Goal: Communication & Community: Share content

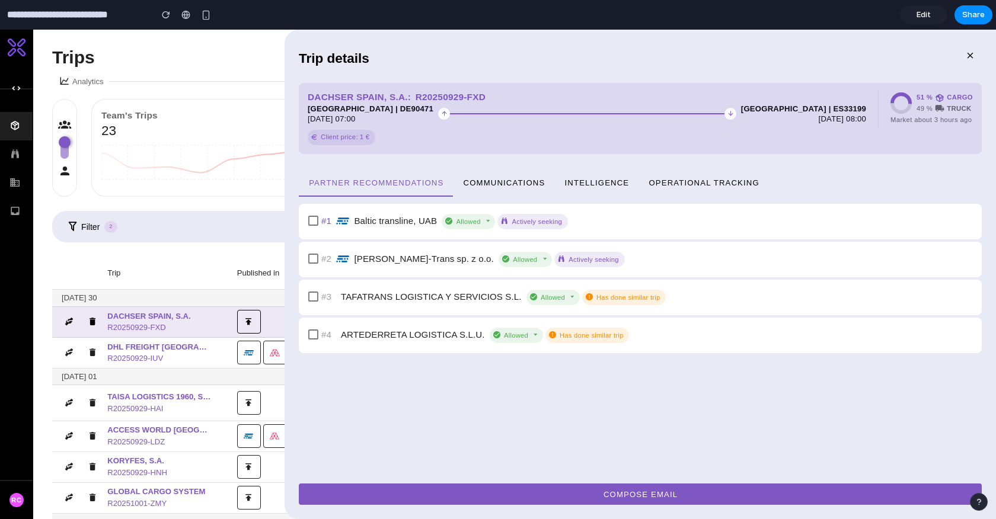
click at [706, 180] on span "Operational Tracking" at bounding box center [703, 182] width 111 height 9
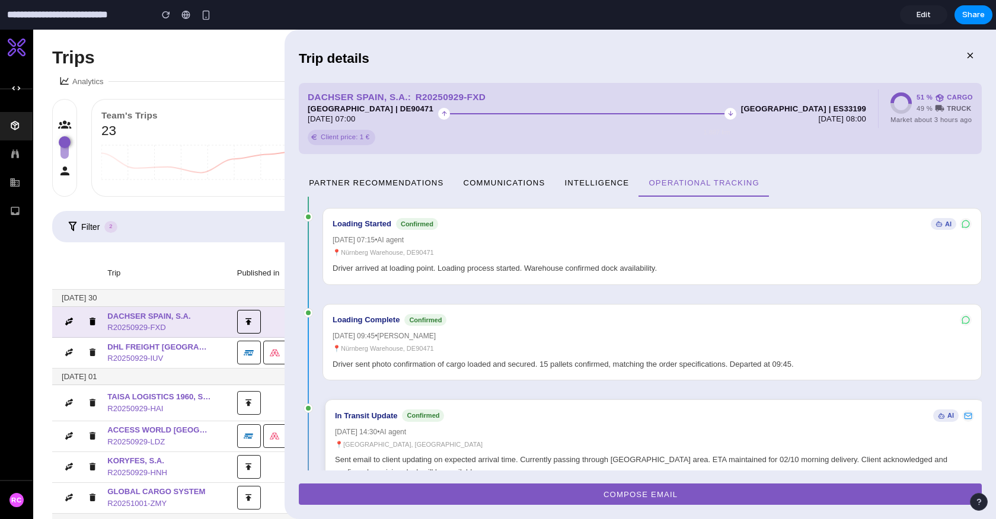
scroll to position [535, 0]
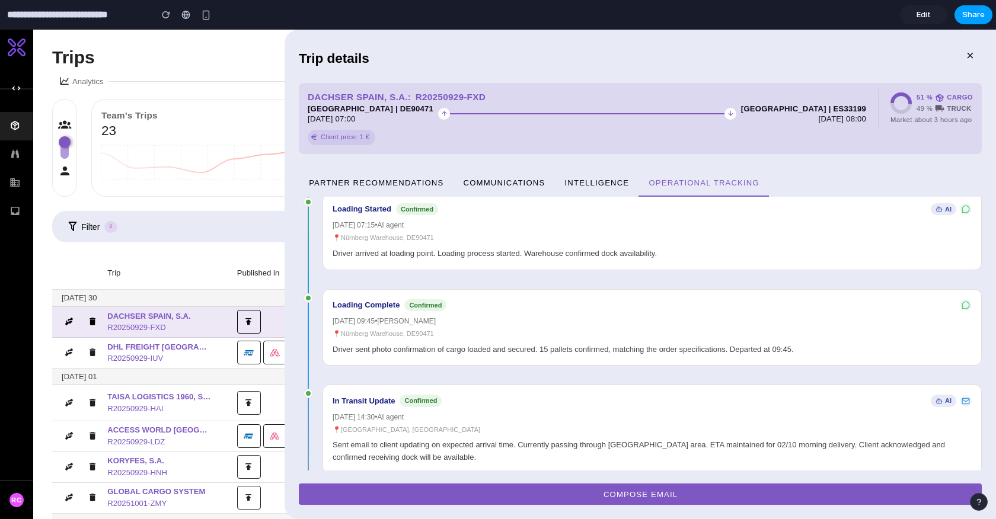
click at [960, 20] on button "Share" at bounding box center [973, 14] width 38 height 19
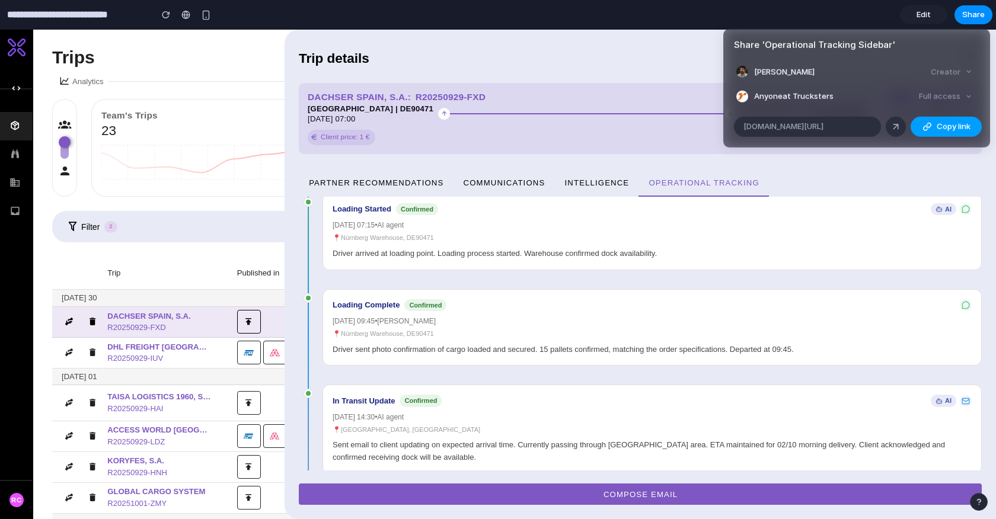
click at [946, 126] on span "Copy link" at bounding box center [954, 127] width 34 height 12
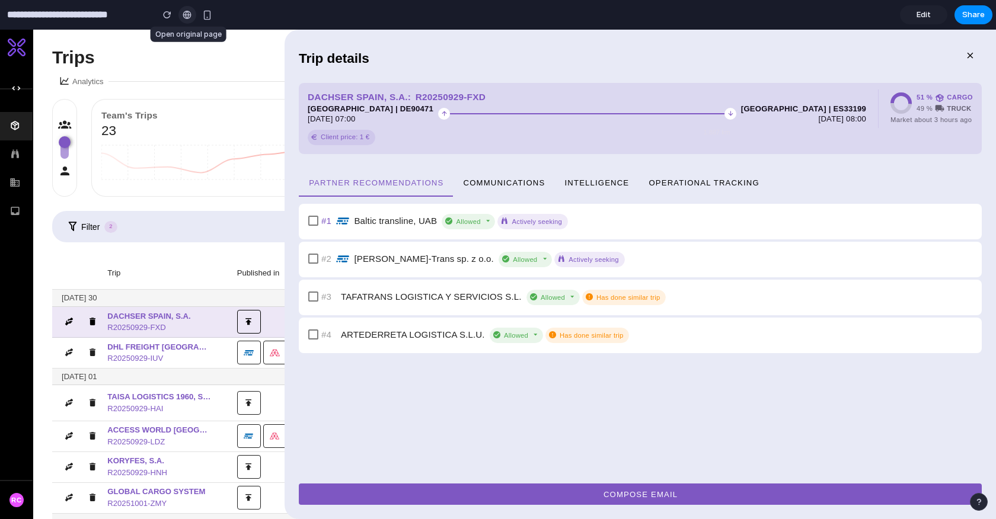
click at [186, 20] on link at bounding box center [187, 15] width 18 height 18
click at [699, 178] on span "Operational Tracking" at bounding box center [703, 182] width 111 height 9
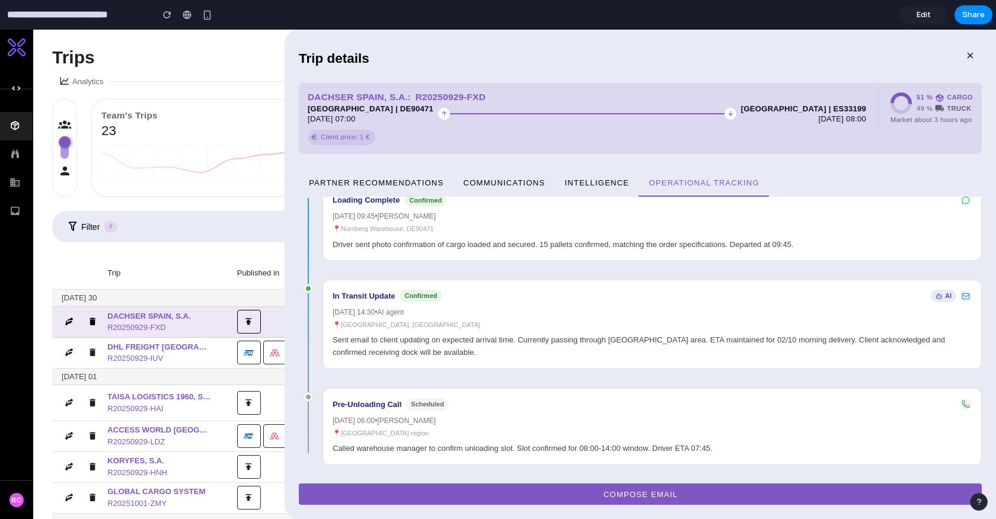
scroll to position [729, 0]
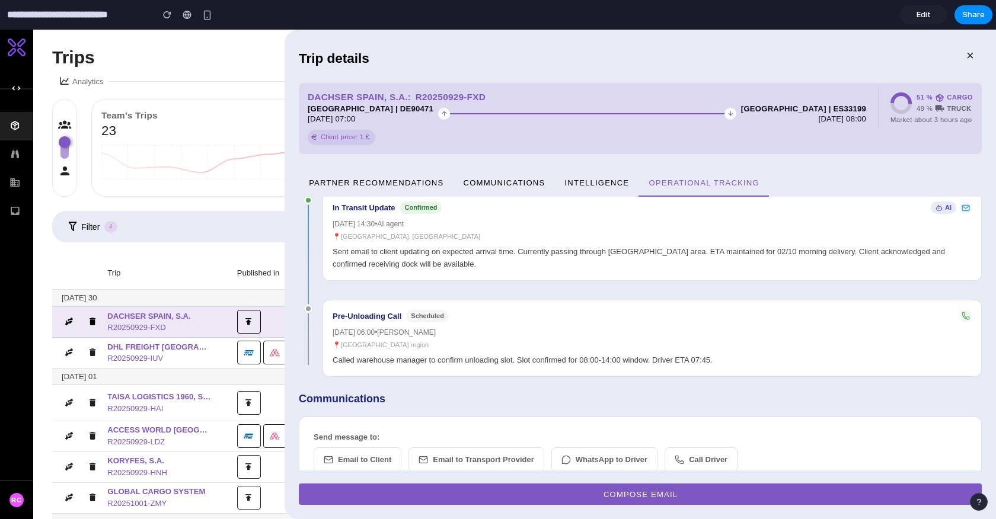
click at [388, 448] on button "Email to Client" at bounding box center [358, 460] width 88 height 25
click at [477, 448] on button "Email to Transport Provider" at bounding box center [478, 461] width 136 height 26
click at [614, 448] on button "WhatsApp to Driver" at bounding box center [605, 461] width 106 height 26
drag, startPoint x: 676, startPoint y: 440, endPoint x: 666, endPoint y: 437, distance: 10.7
click at [675, 448] on button "Call Driver" at bounding box center [702, 461] width 73 height 26
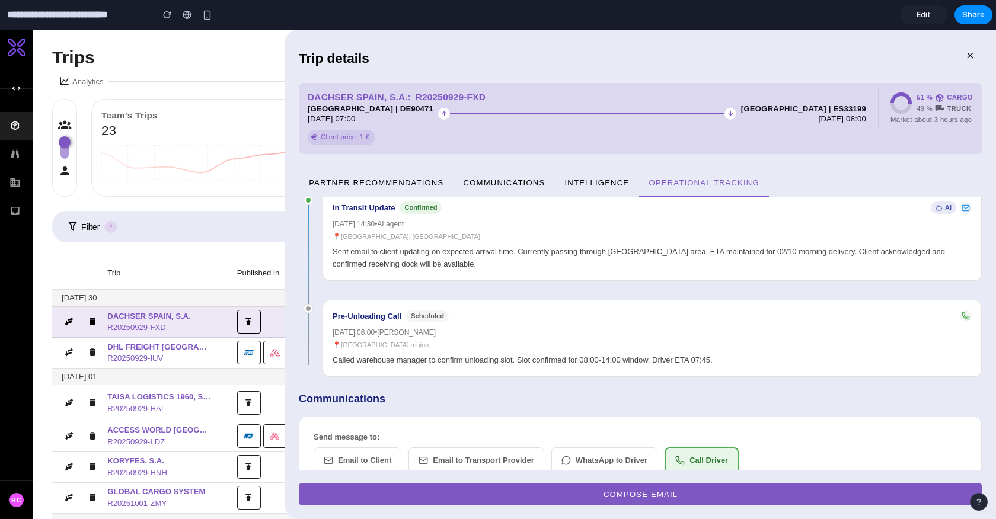
drag, startPoint x: 541, startPoint y: 430, endPoint x: 503, endPoint y: 427, distance: 37.5
click at [540, 448] on button "Email to Transport Provider" at bounding box center [476, 461] width 136 height 26
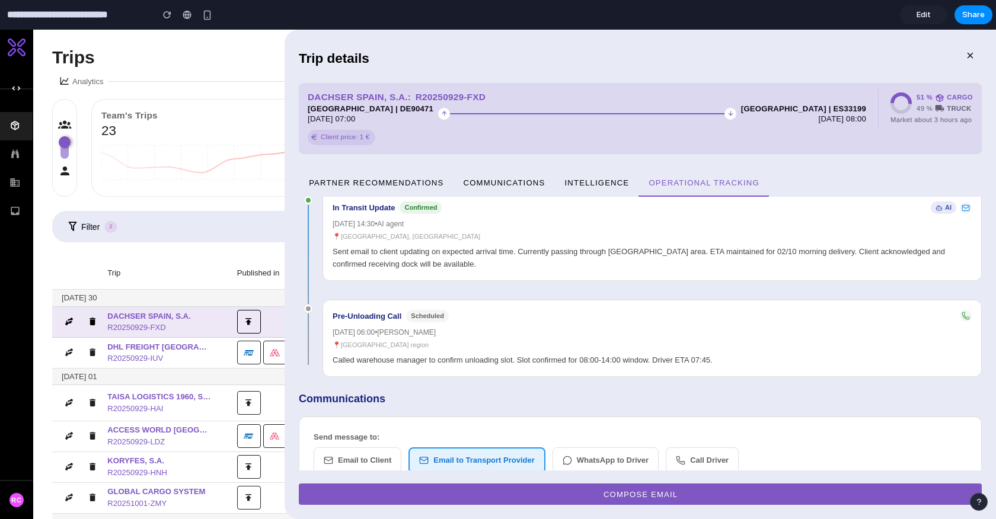
click at [351, 448] on button "Email to Client" at bounding box center [358, 461] width 88 height 26
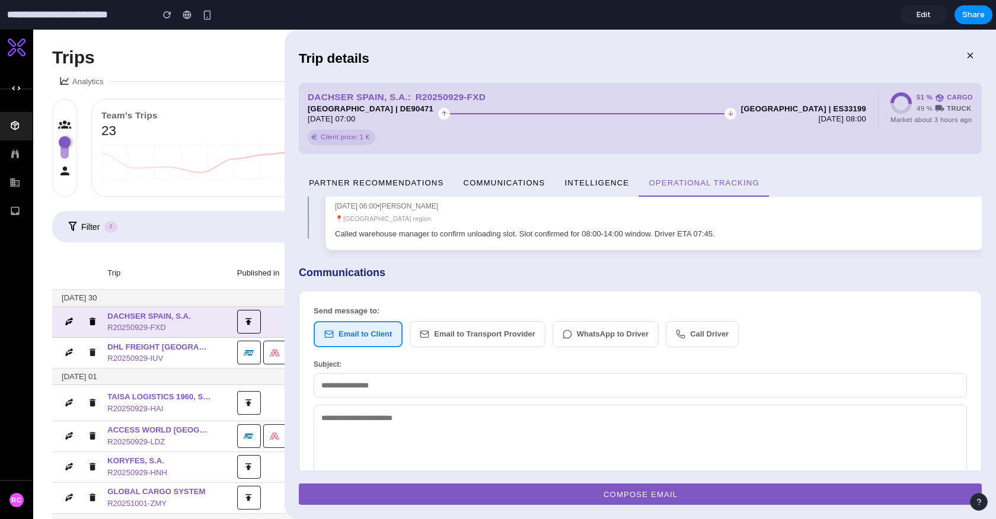
scroll to position [882, 0]
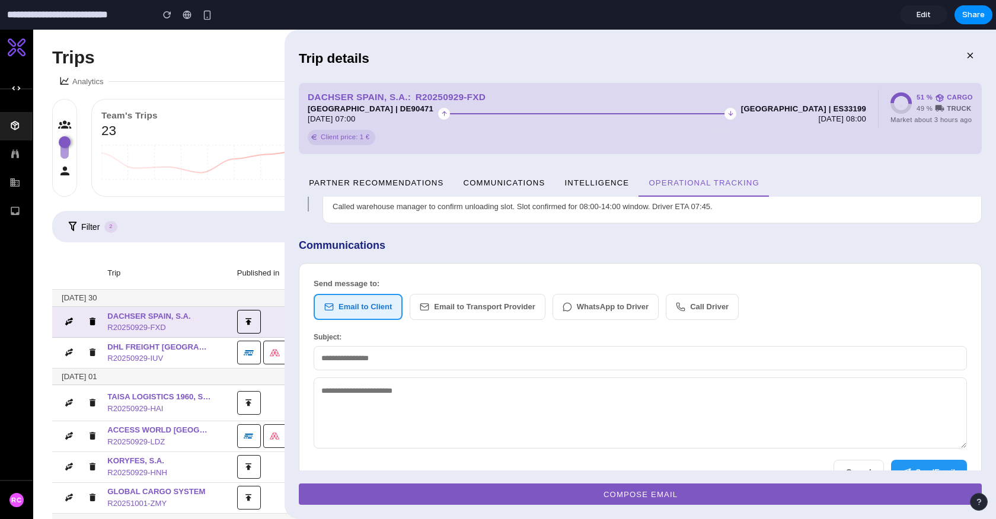
click at [440, 391] on textarea at bounding box center [640, 413] width 653 height 71
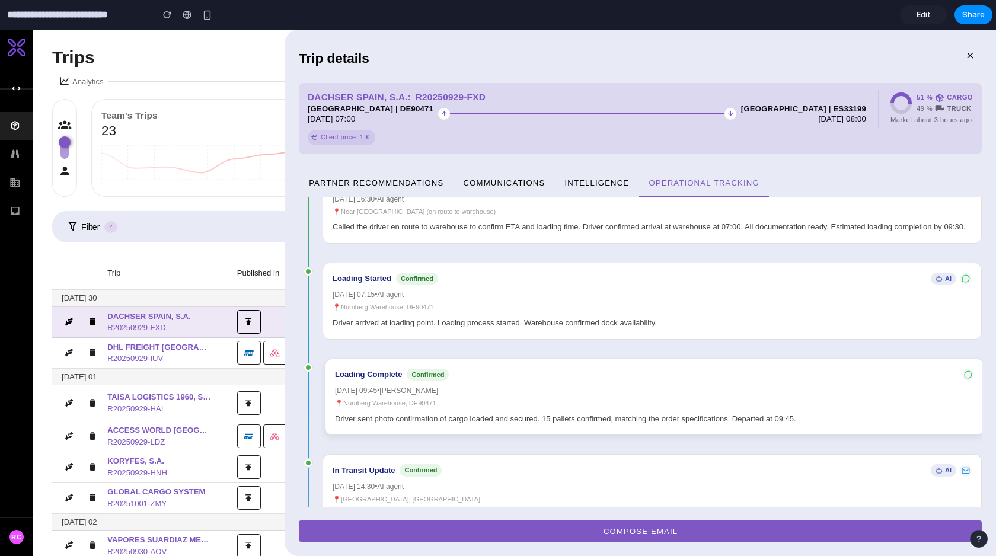
scroll to position [470, 0]
